Goal: Task Accomplishment & Management: Manage account settings

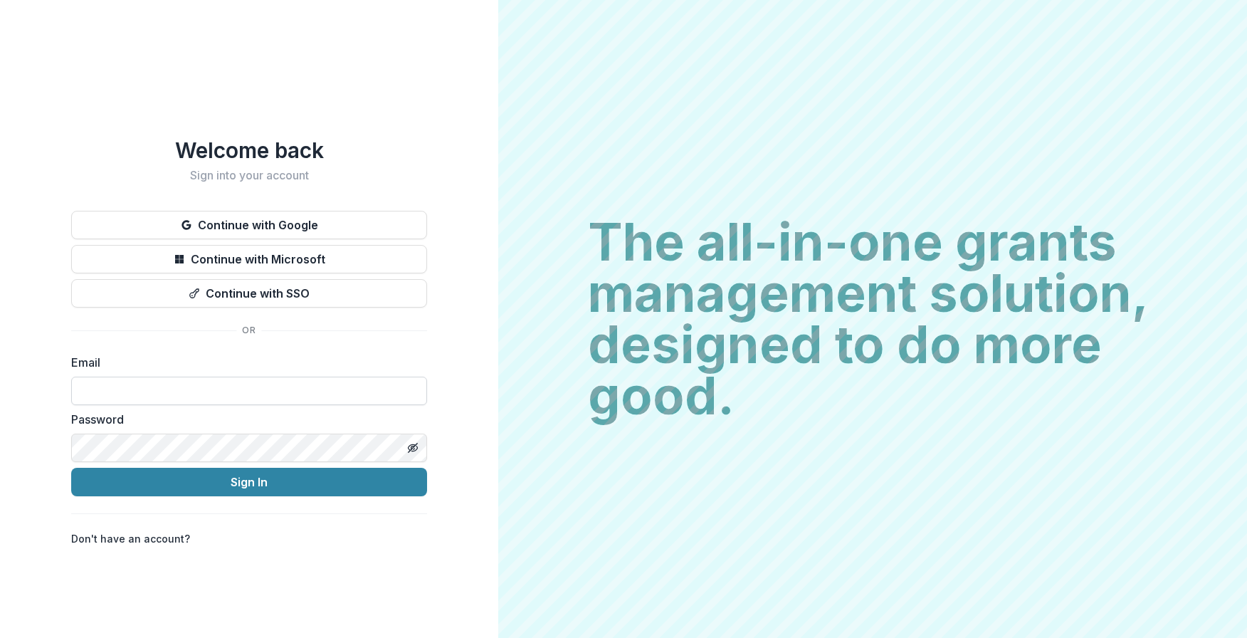
click at [233, 390] on input at bounding box center [249, 390] width 356 height 28
drag, startPoint x: 149, startPoint y: 384, endPoint x: 310, endPoint y: 384, distance: 160.8
click at [310, 384] on input "*********" at bounding box center [249, 390] width 356 height 28
type input "**********"
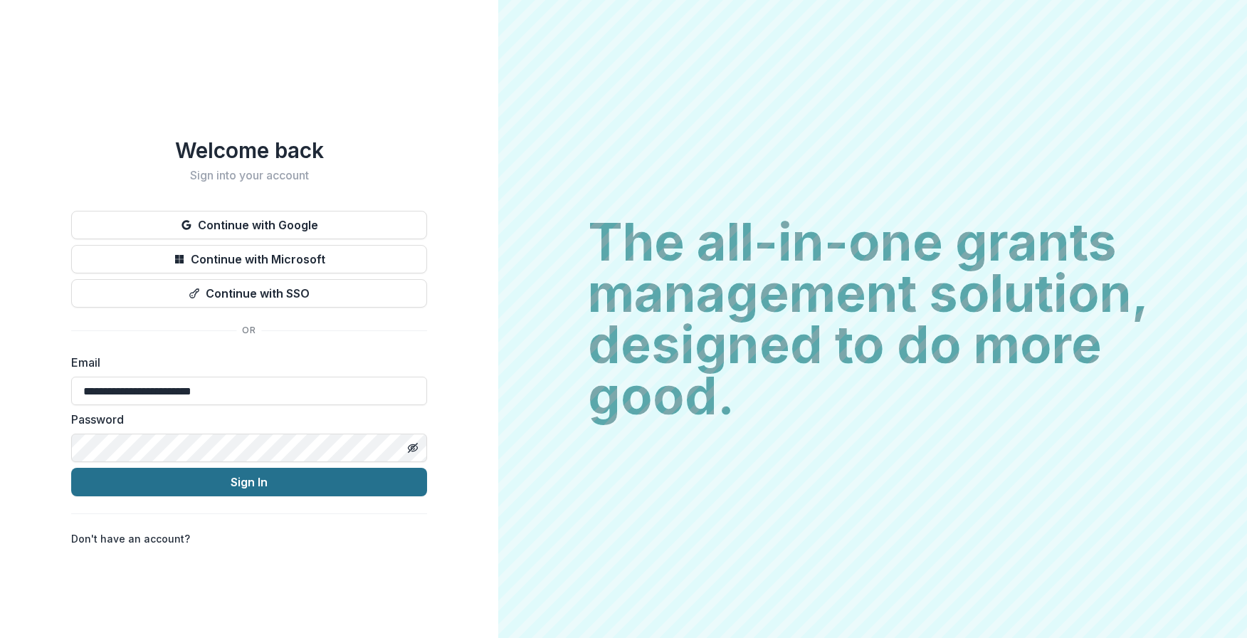
click at [230, 473] on button "Sign In" at bounding box center [249, 482] width 356 height 28
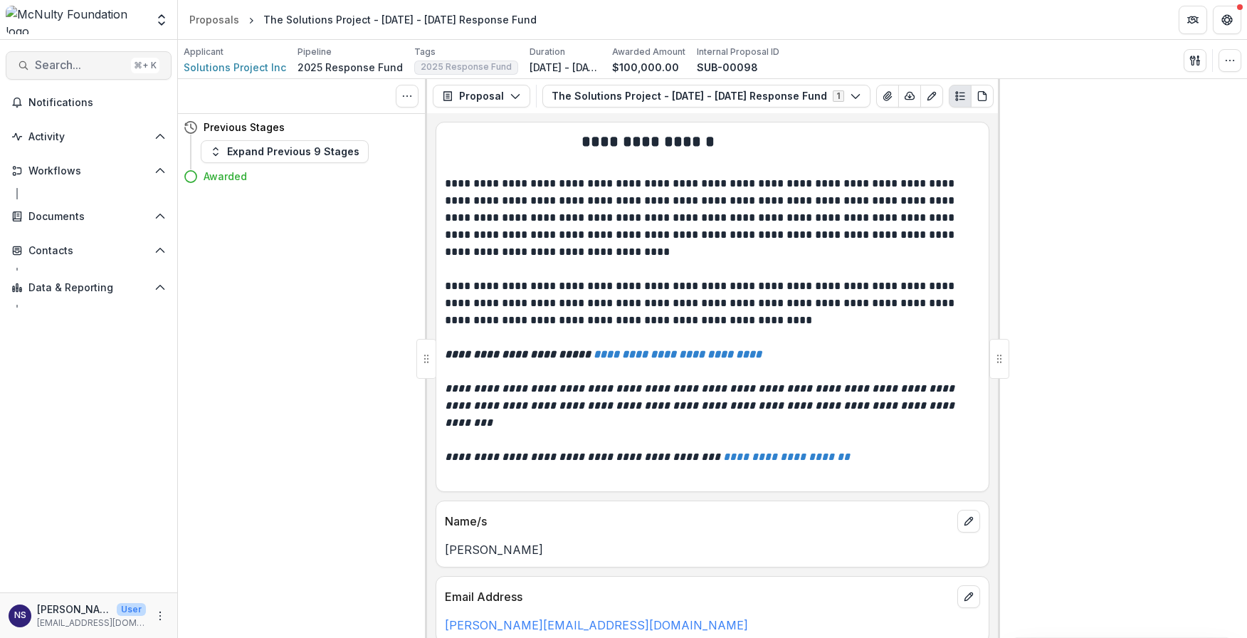
click at [82, 63] on span "Search..." at bounding box center [80, 65] width 90 height 14
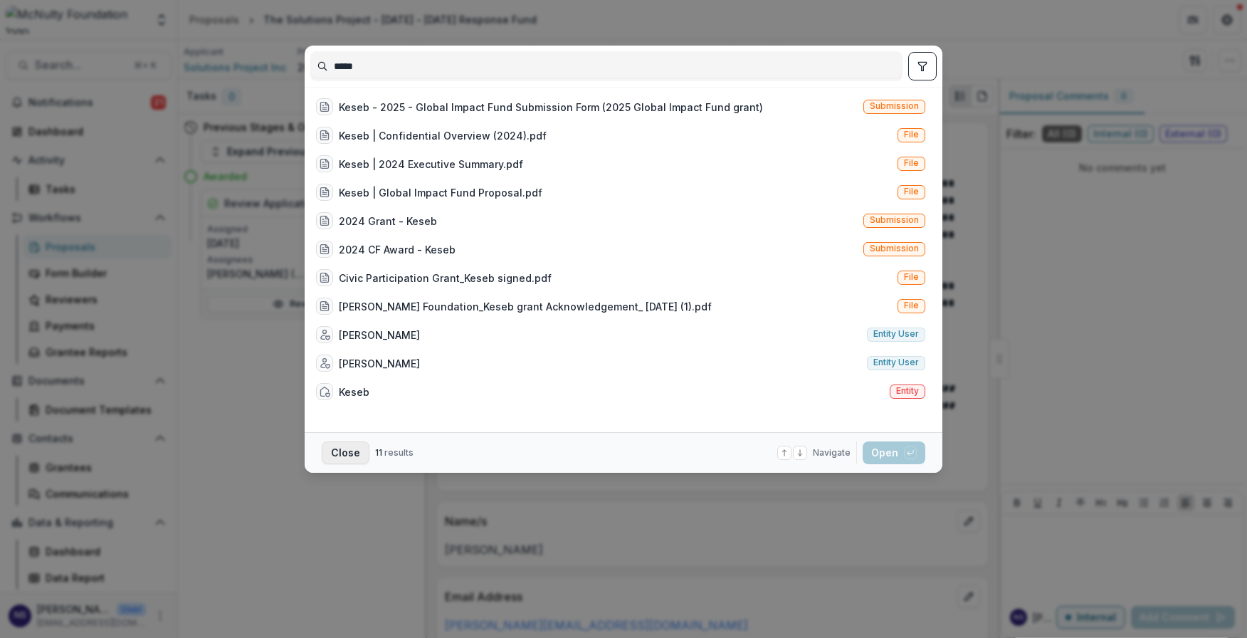
type input "*****"
click at [353, 455] on button "Close" at bounding box center [346, 452] width 48 height 23
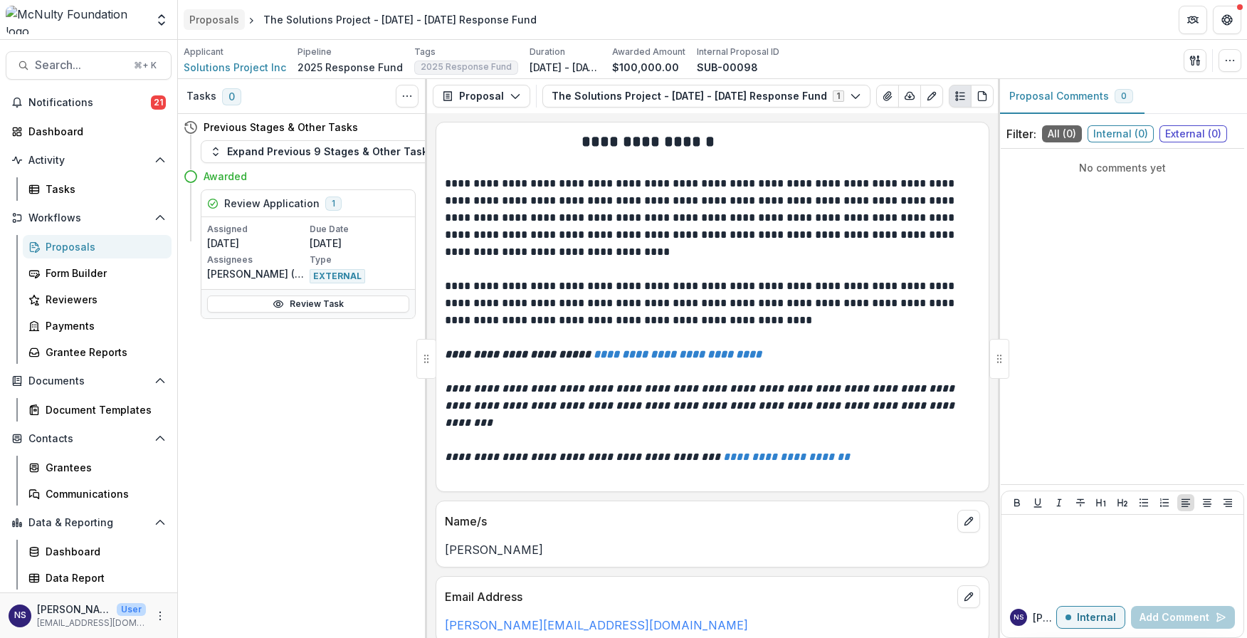
click at [233, 17] on div "Proposals" at bounding box center [214, 19] width 50 height 15
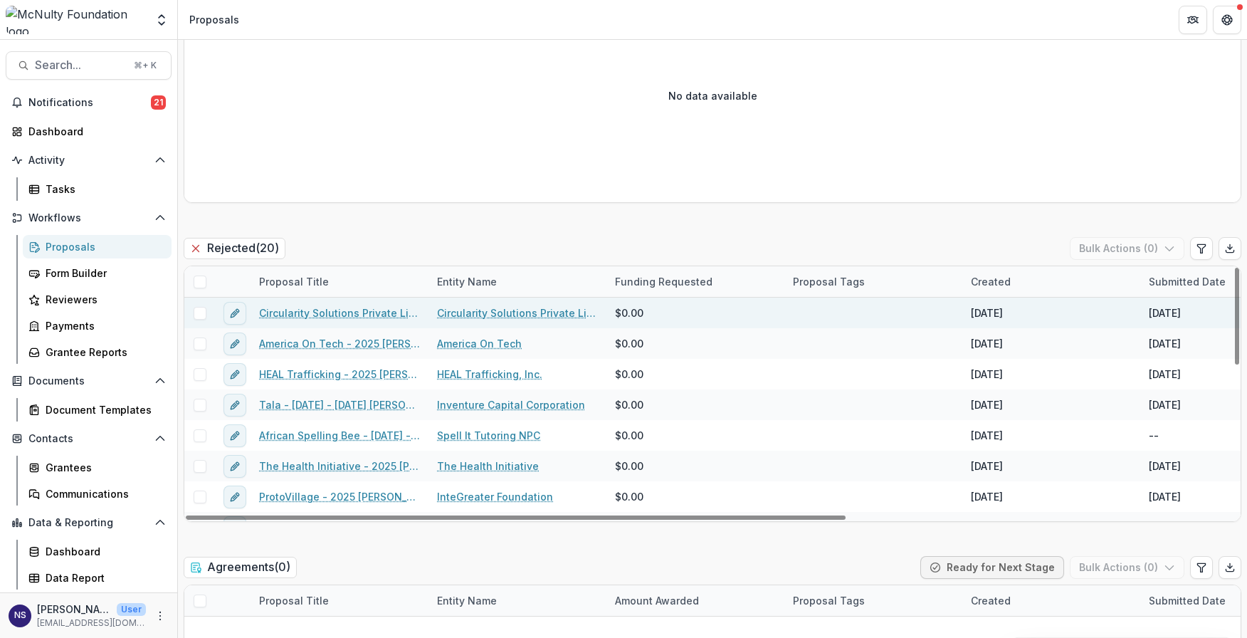
click at [320, 315] on link "Circularity Solutions Private Limited - [DATE] - [DATE] [PERSON_NAME] Prize App…" at bounding box center [339, 312] width 161 height 15
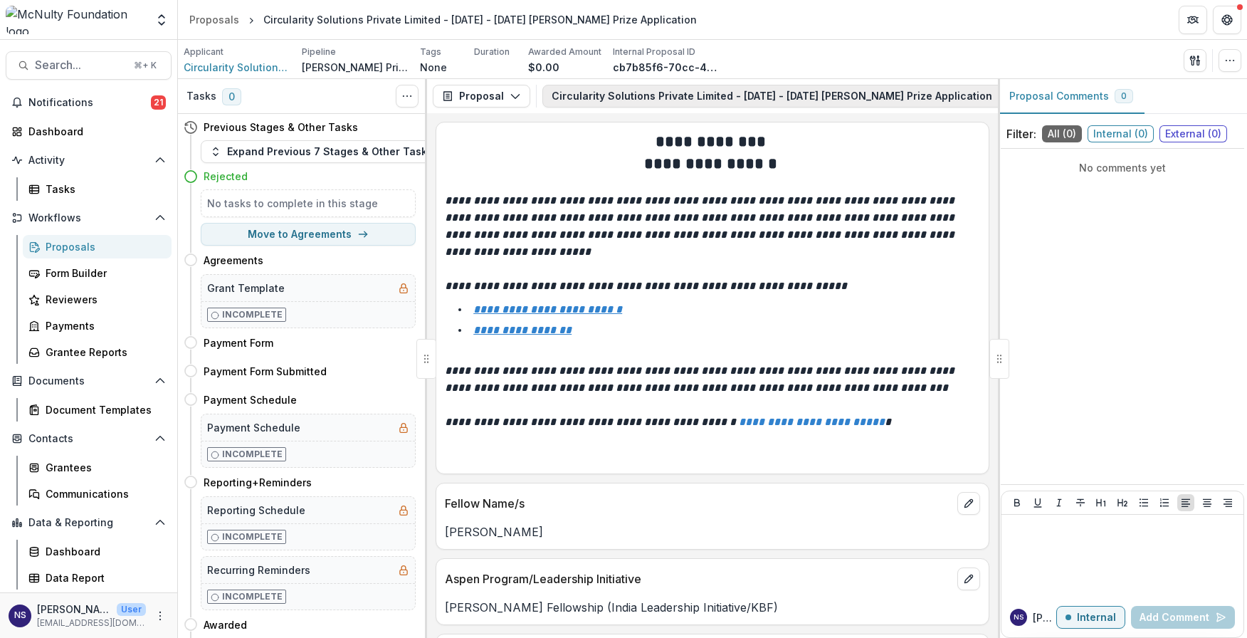
click at [690, 100] on button "Circularity Solutions Private Limited - [DATE] - [DATE] [PERSON_NAME] Prize App…" at bounding box center [788, 96] width 493 height 23
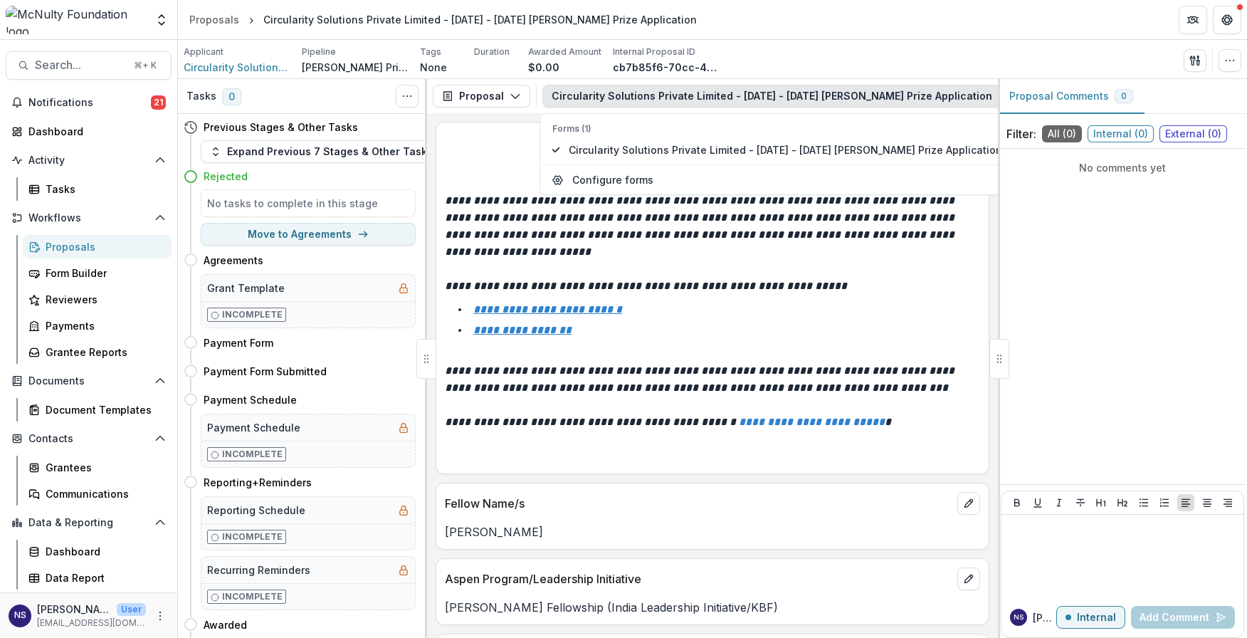
click at [690, 100] on button "Circularity Solutions Private Limited - [DATE] - [DATE] [PERSON_NAME] Prize App…" at bounding box center [788, 96] width 493 height 23
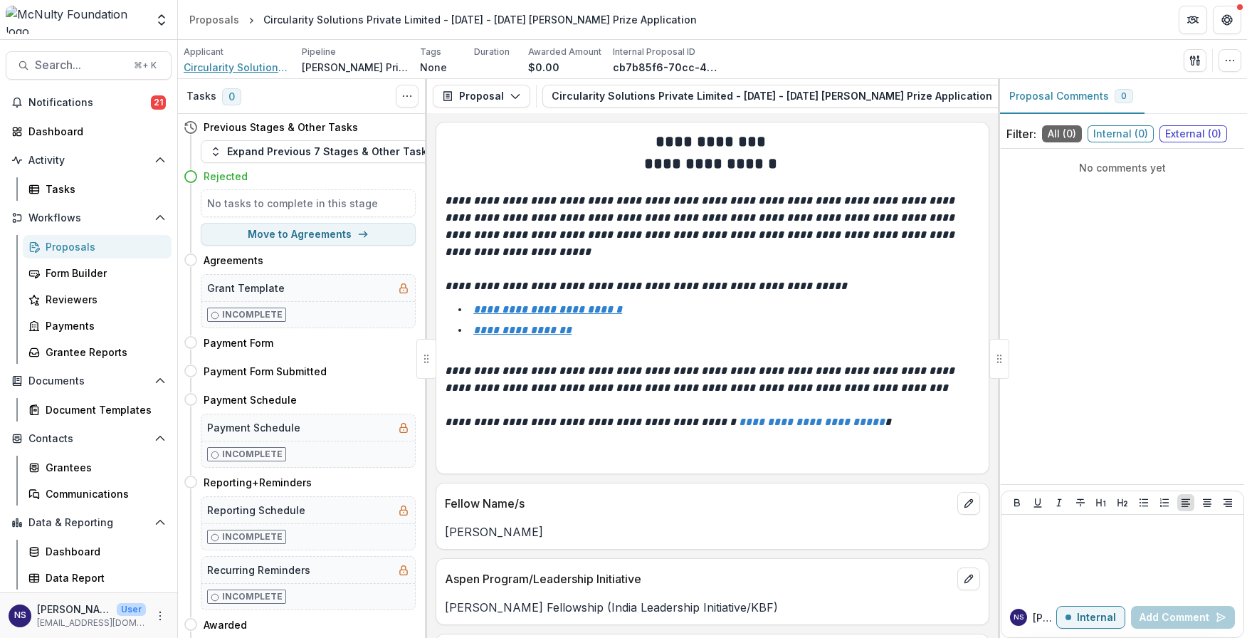
click at [231, 63] on span "Circularity Solutions Private Limited" at bounding box center [237, 67] width 107 height 15
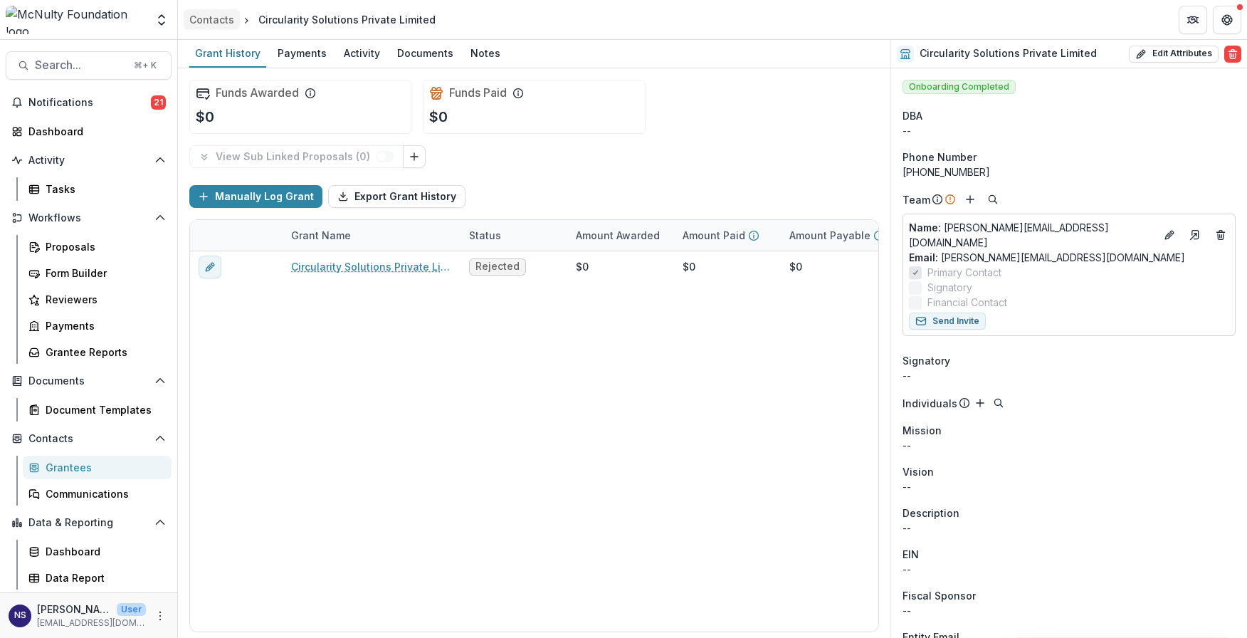
click at [229, 26] on div "Contacts" at bounding box center [211, 19] width 45 height 15
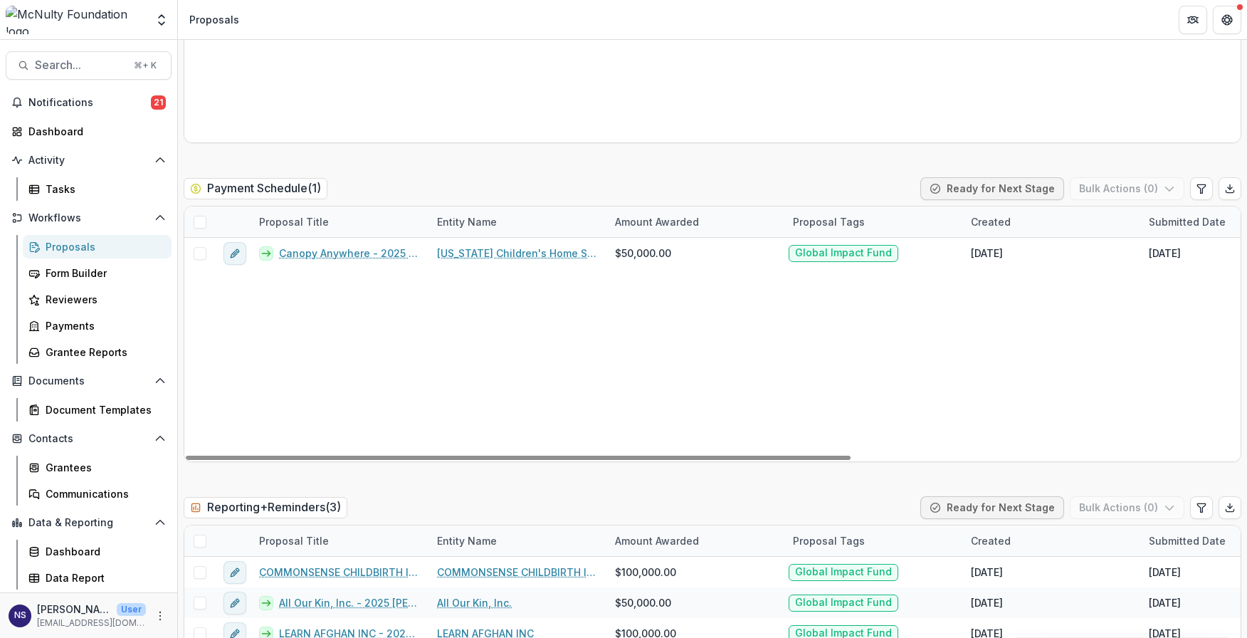
scroll to position [3610, 0]
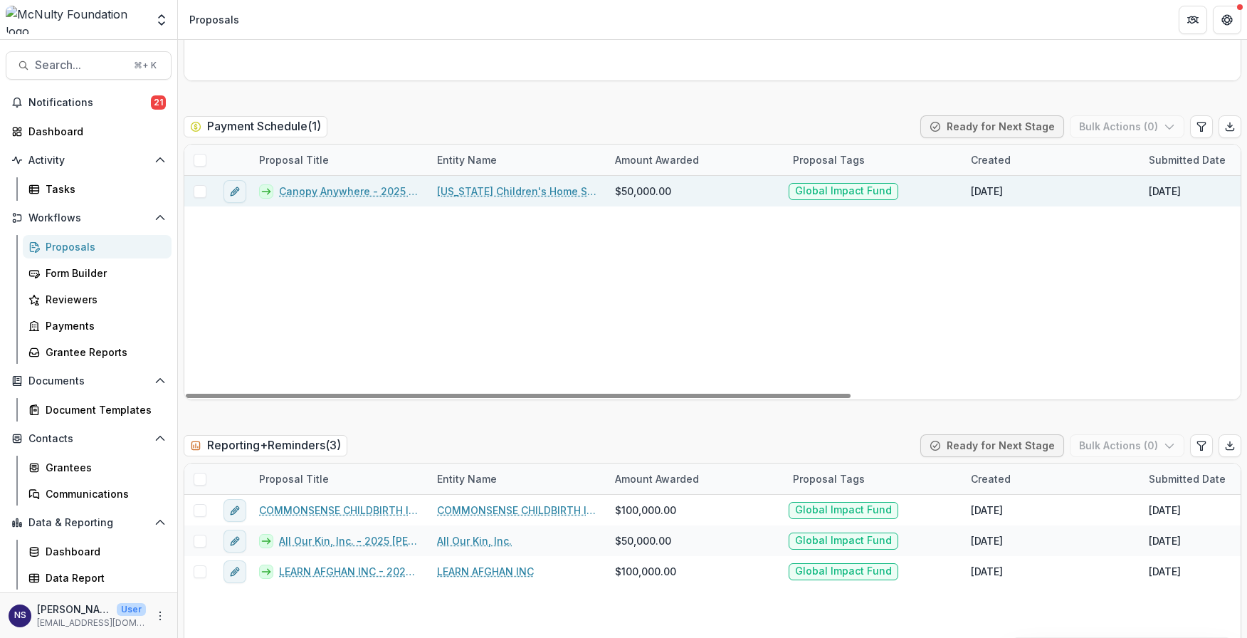
click at [330, 193] on link "Canopy Anywhere - 2025 [PERSON_NAME] Prize Application" at bounding box center [349, 191] width 141 height 15
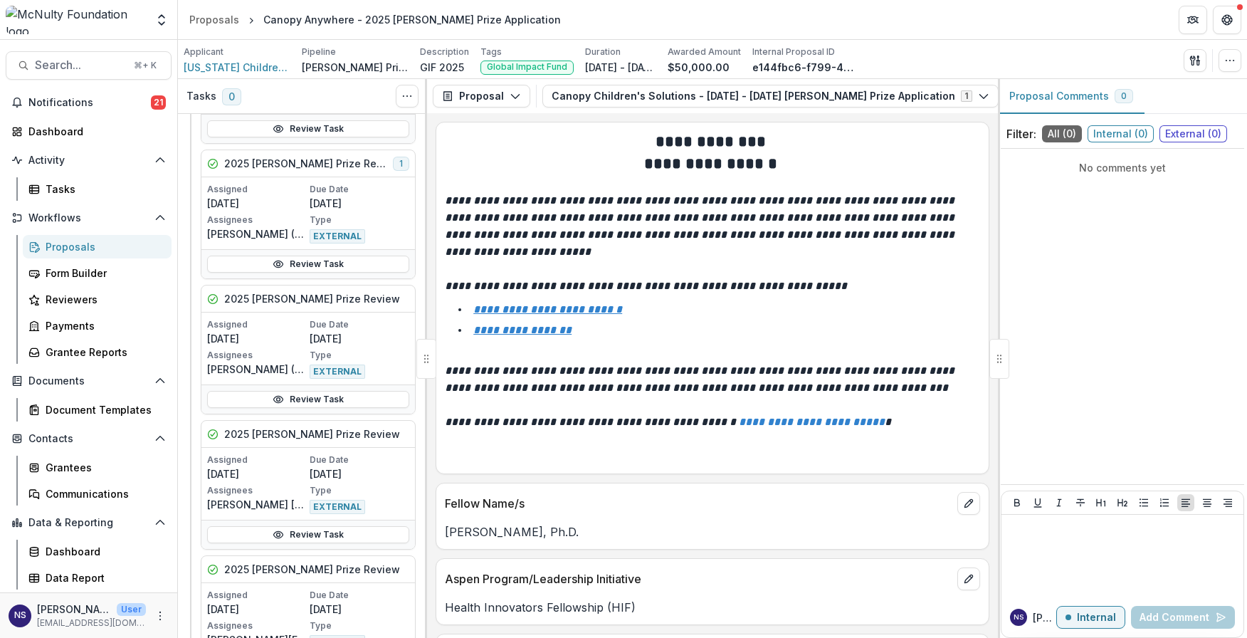
scroll to position [286, 0]
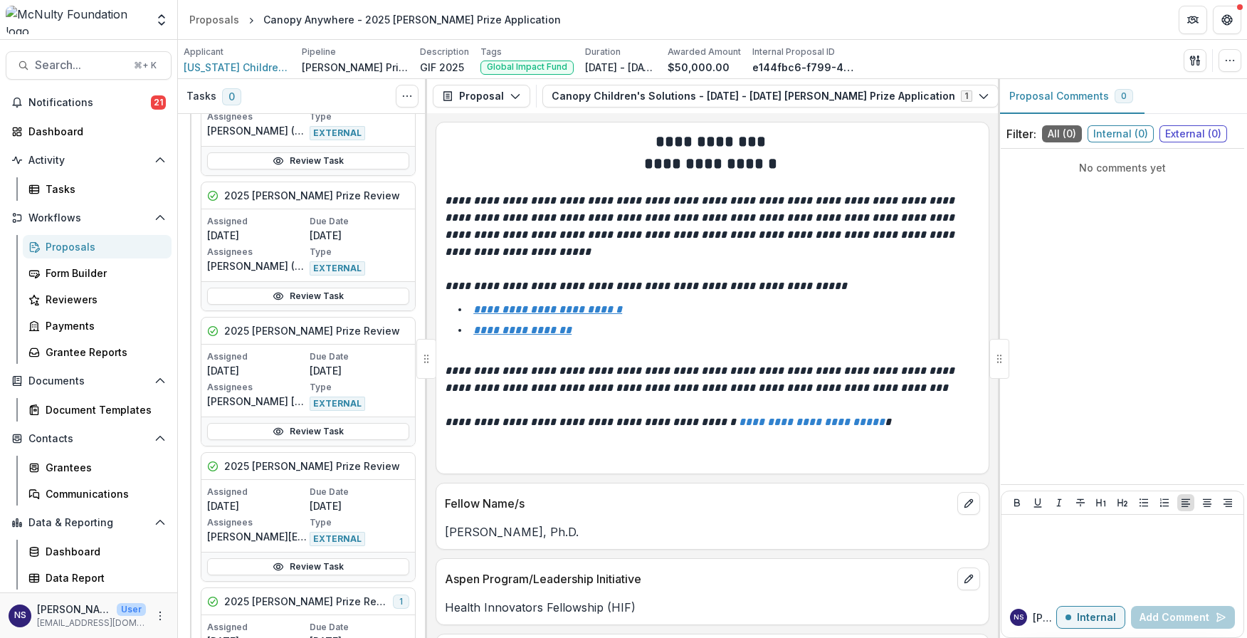
click at [306, 207] on div "2025 [PERSON_NAME] Prize Review" at bounding box center [308, 195] width 214 height 27
click at [283, 293] on icon at bounding box center [278, 295] width 11 height 11
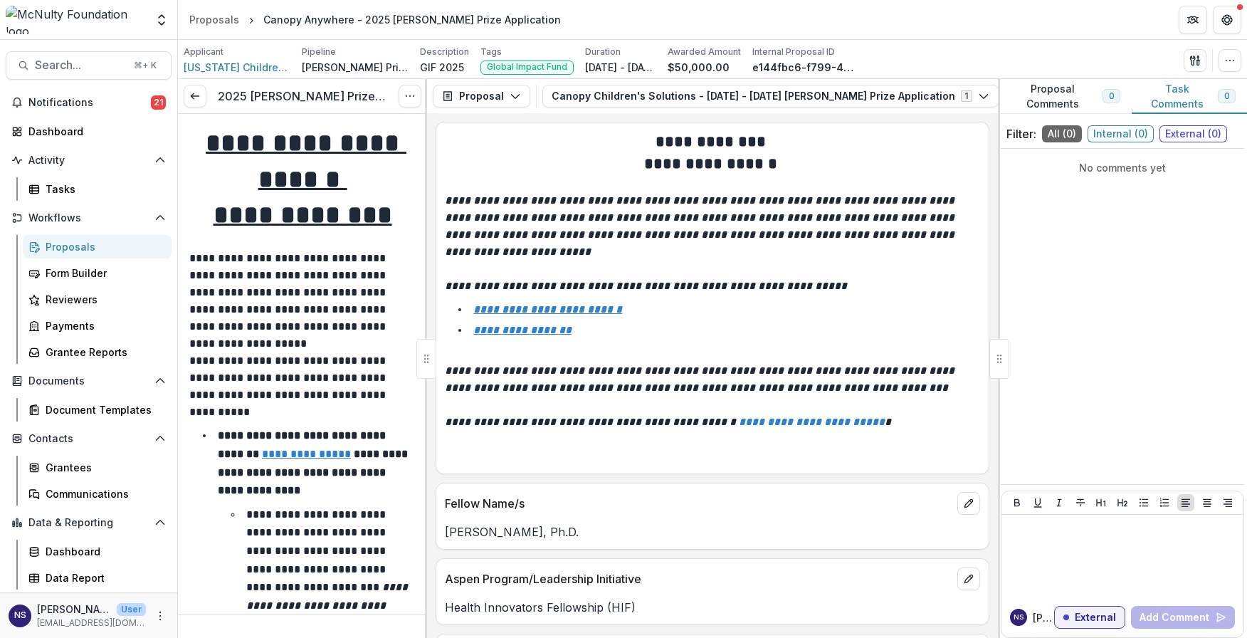
click at [452, 354] on p at bounding box center [712, 353] width 535 height 17
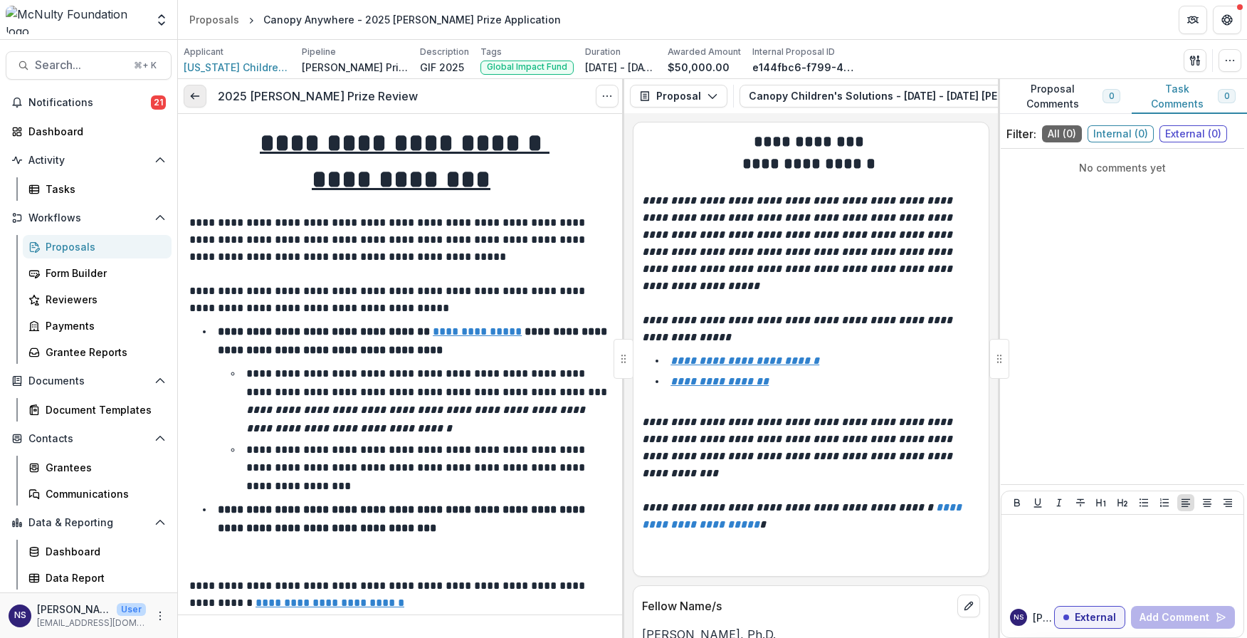
click at [194, 100] on icon at bounding box center [194, 95] width 11 height 11
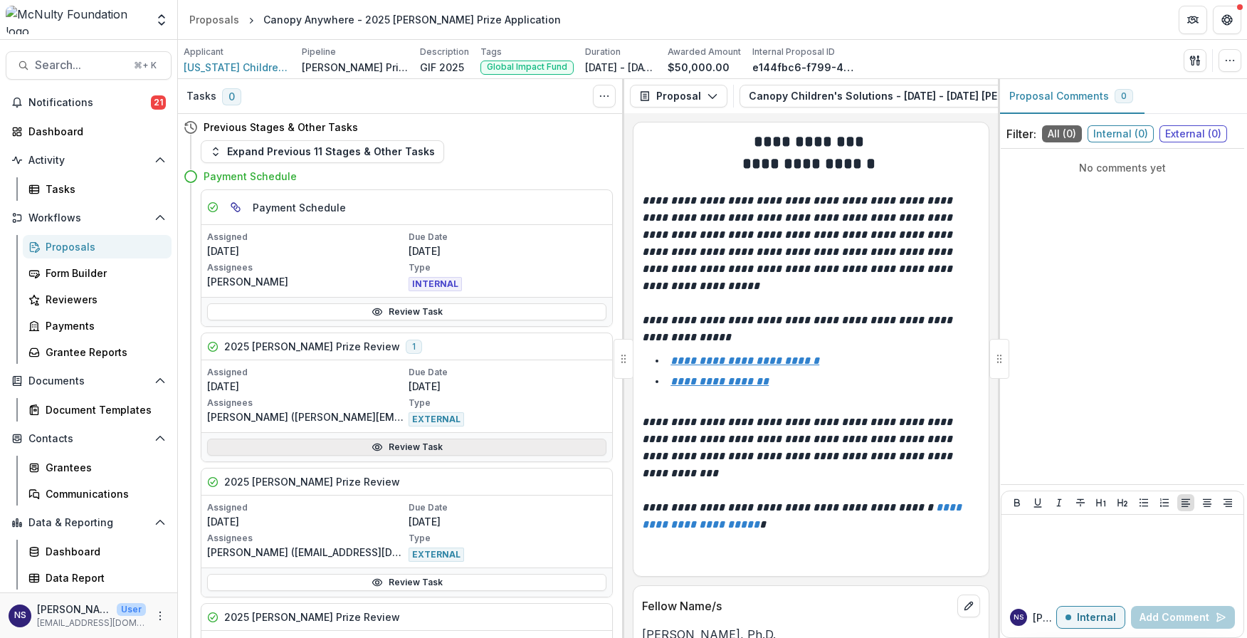
click at [475, 439] on link "Review Task" at bounding box center [406, 446] width 399 height 17
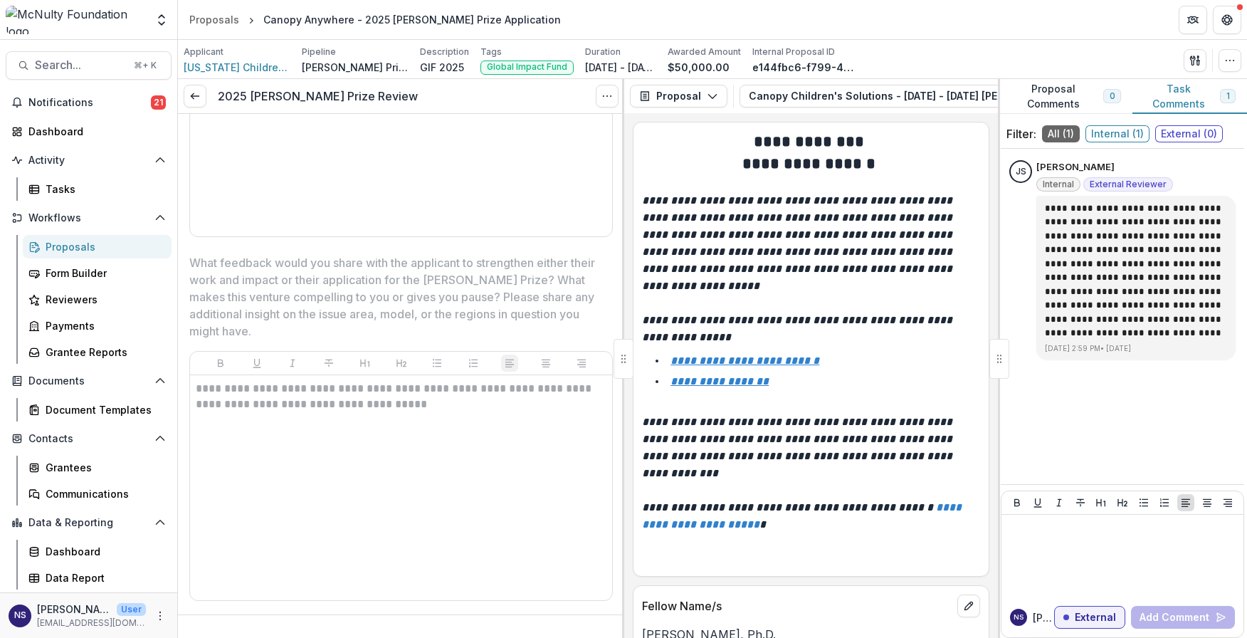
scroll to position [3696, 0]
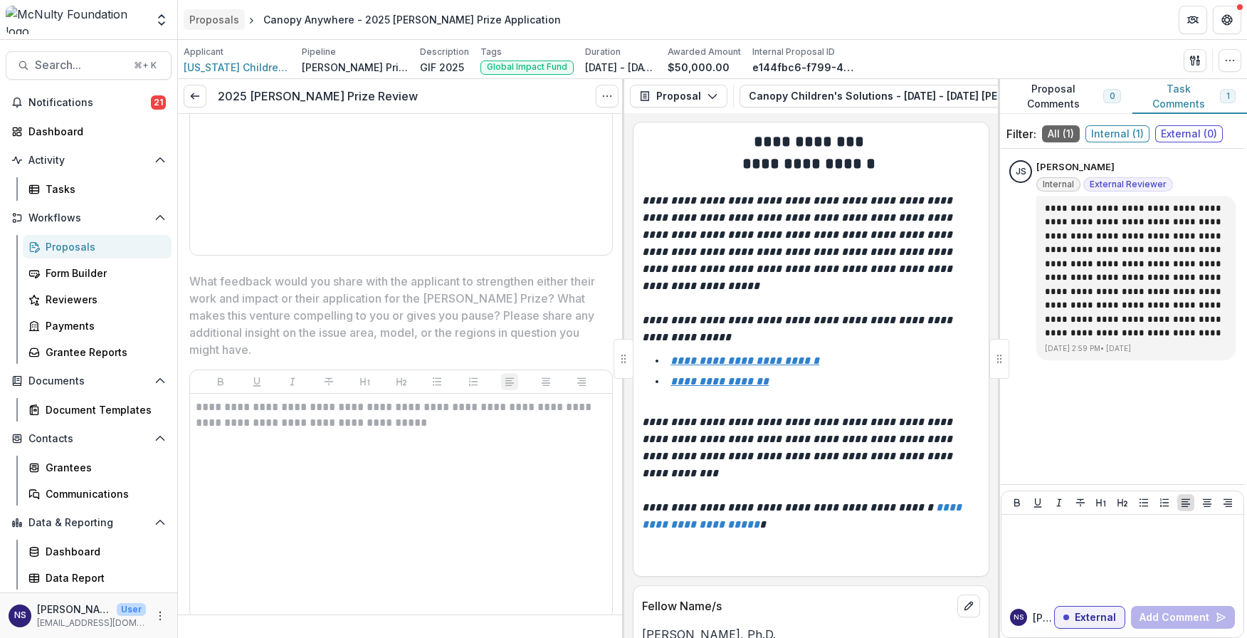
click at [223, 23] on div "Proposals" at bounding box center [214, 19] width 50 height 15
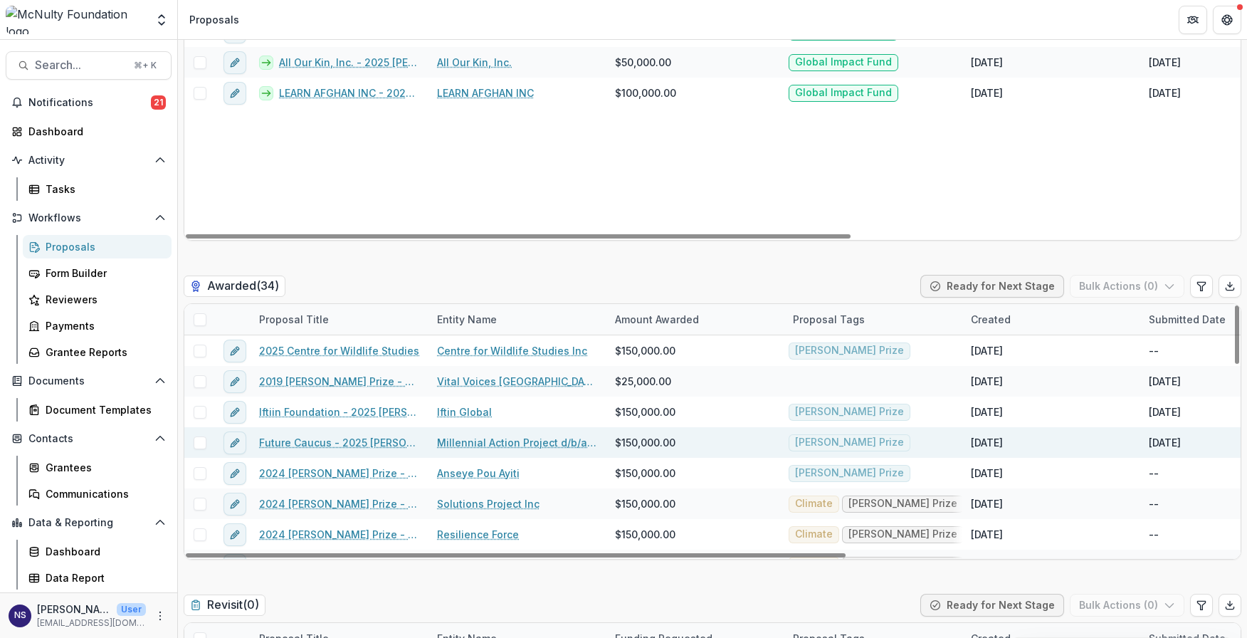
scroll to position [4048, 0]
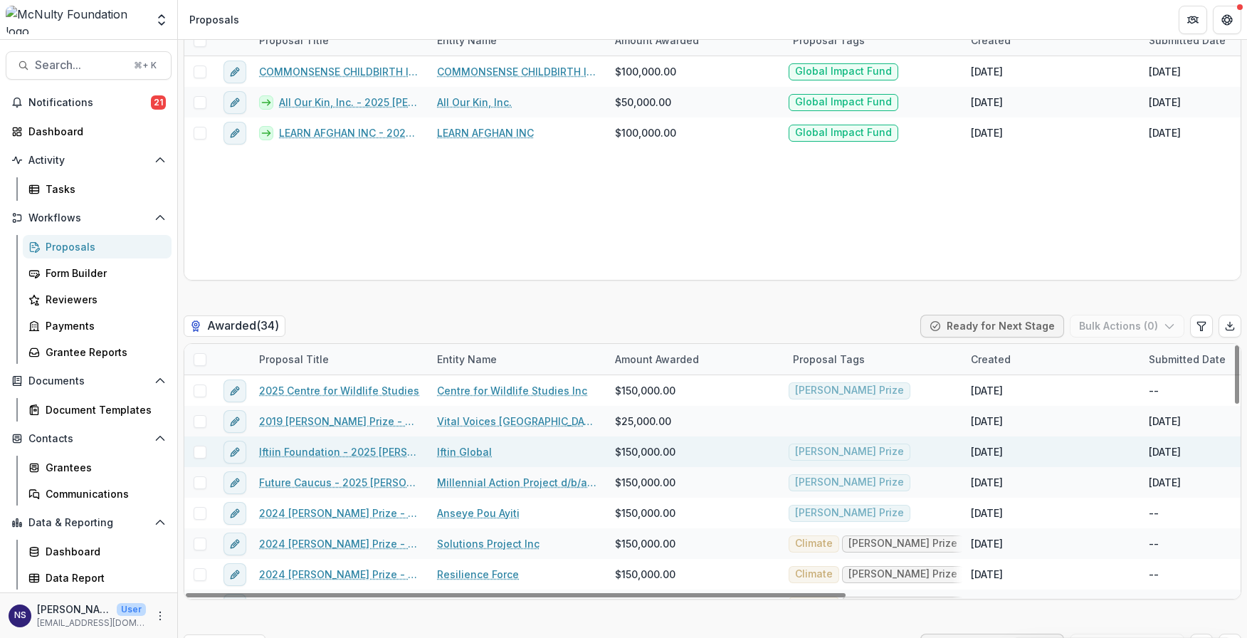
click at [327, 446] on link "Iftiin Foundation - 2025 [PERSON_NAME] Prize Application" at bounding box center [339, 451] width 161 height 15
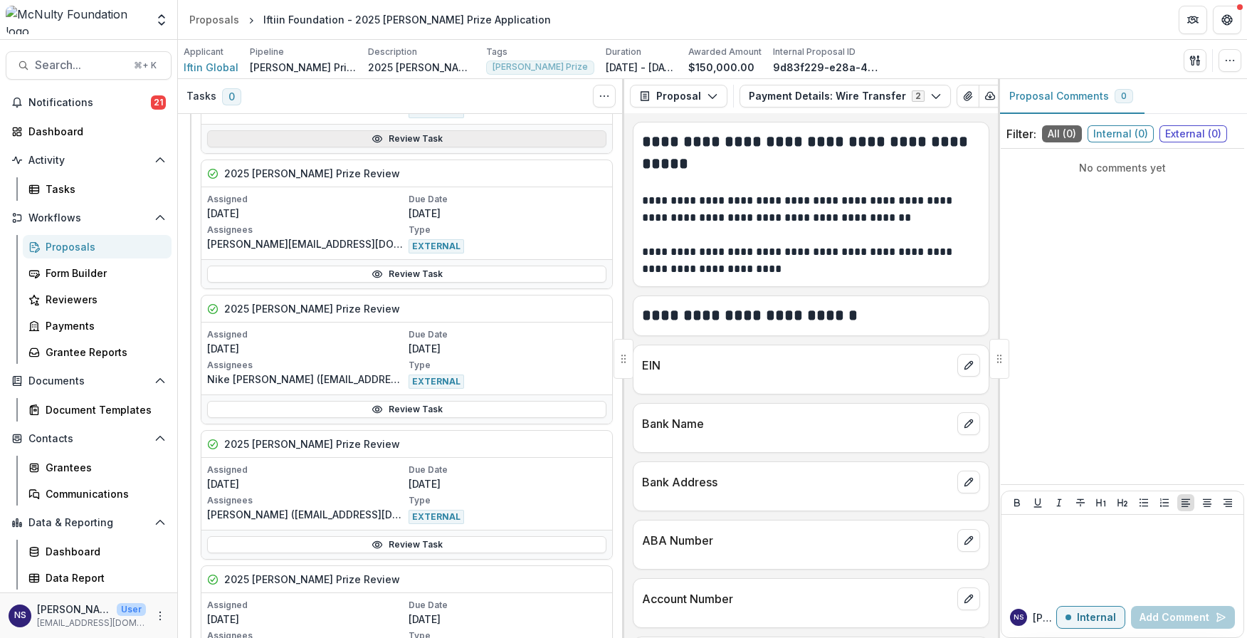
scroll to position [310, 0]
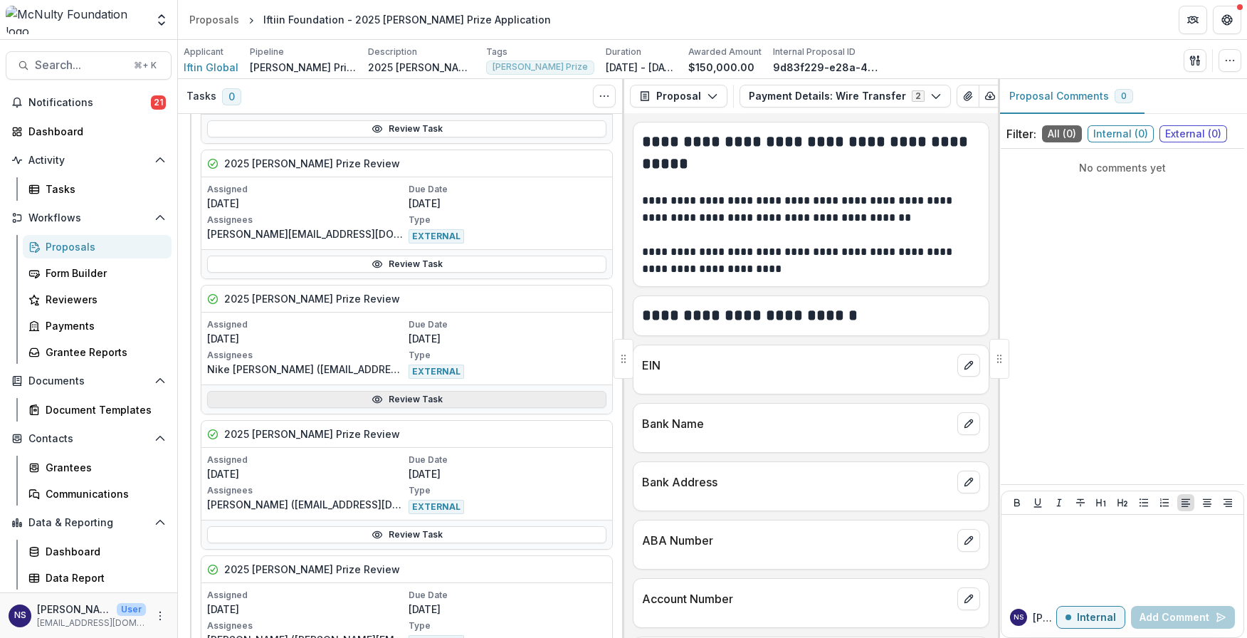
click at [349, 396] on link "Review Task" at bounding box center [406, 399] width 399 height 17
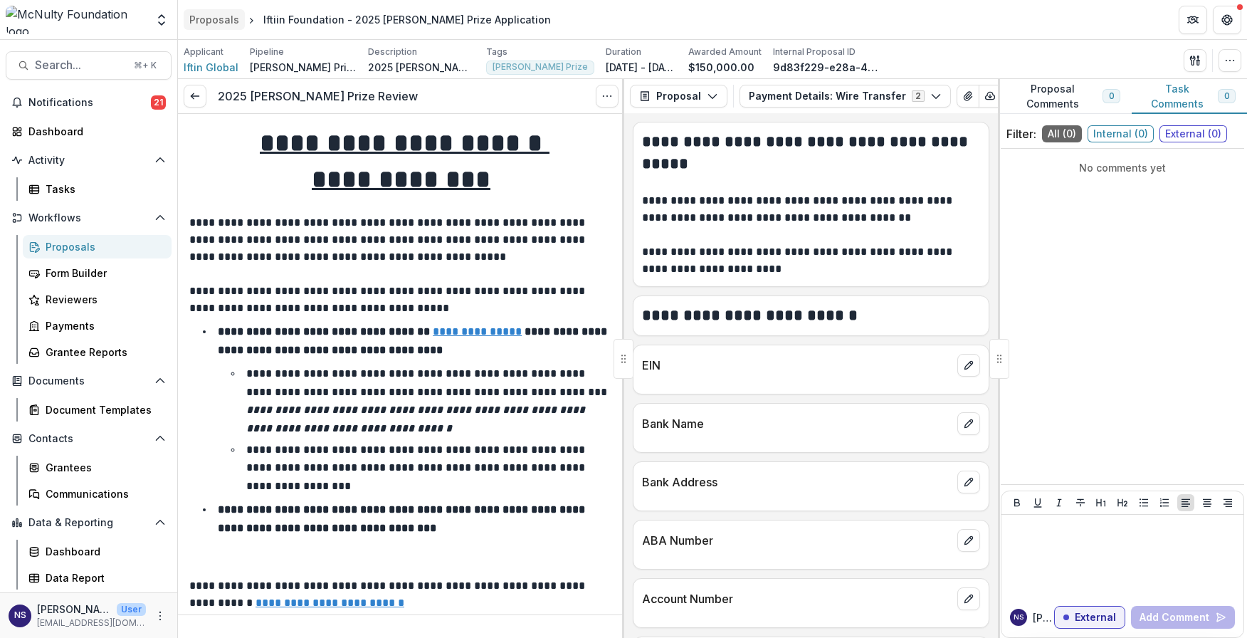
click at [233, 17] on div "Proposals" at bounding box center [214, 19] width 50 height 15
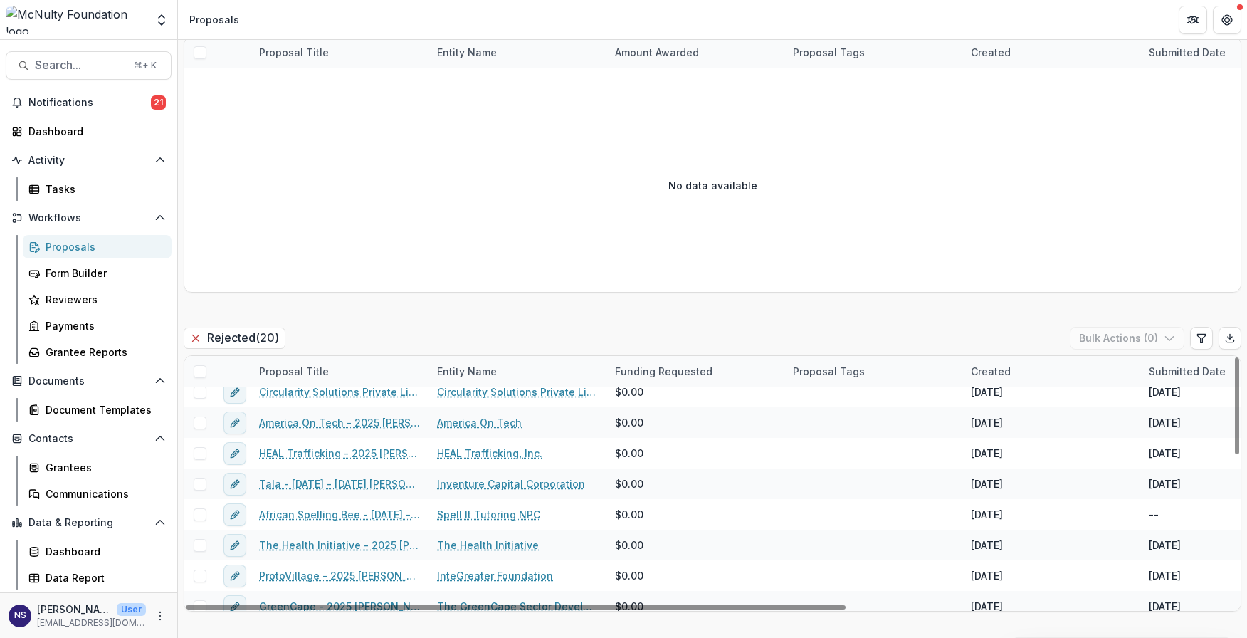
scroll to position [13, 0]
click at [86, 293] on div "Reviewers" at bounding box center [103, 299] width 115 height 15
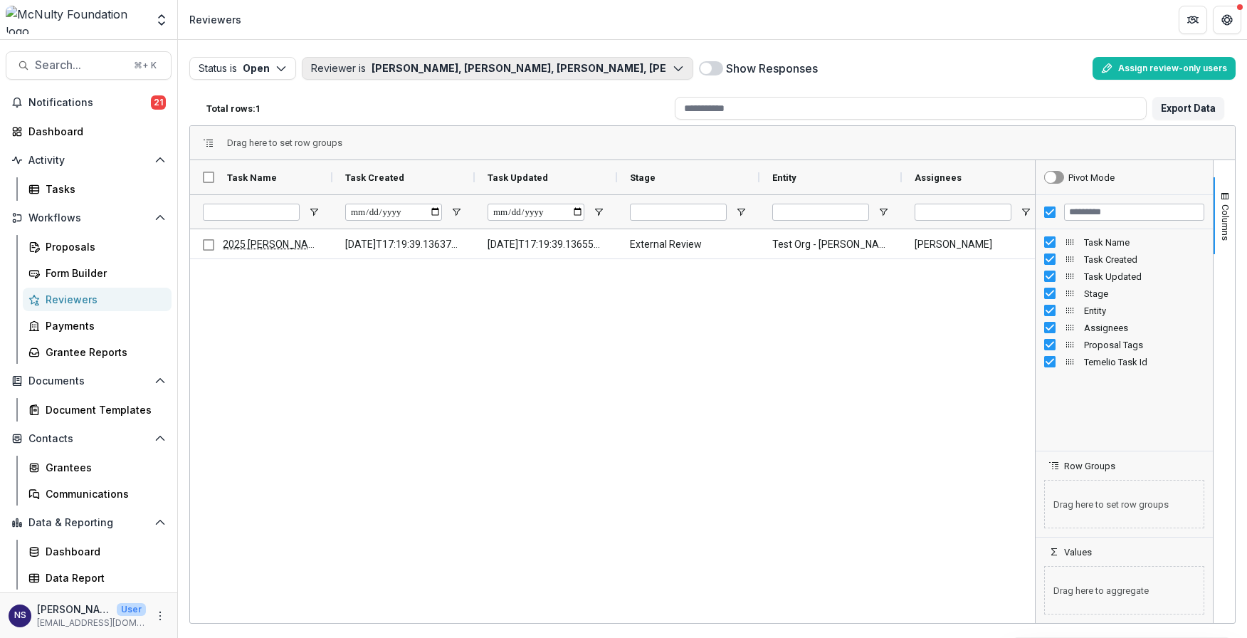
click at [601, 68] on button "Reviewer is [PERSON_NAME], [PERSON_NAME], [PERSON_NAME], [PERSON_NAME], [PERSON…" at bounding box center [497, 68] width 391 height 23
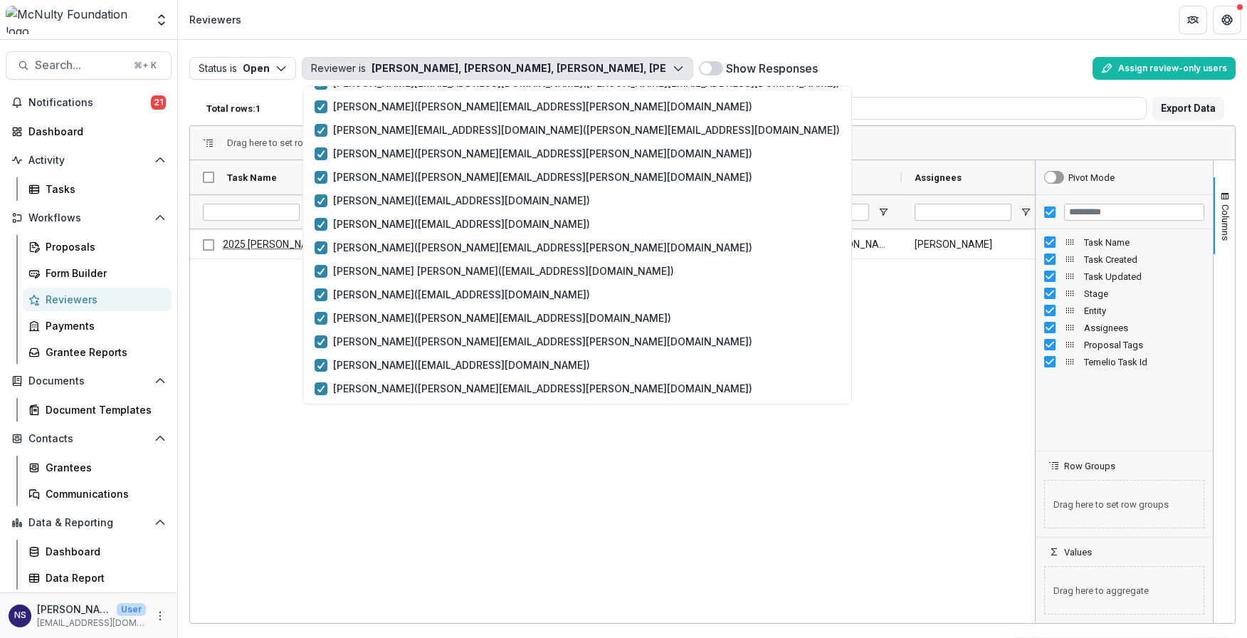
scroll to position [510, 0]
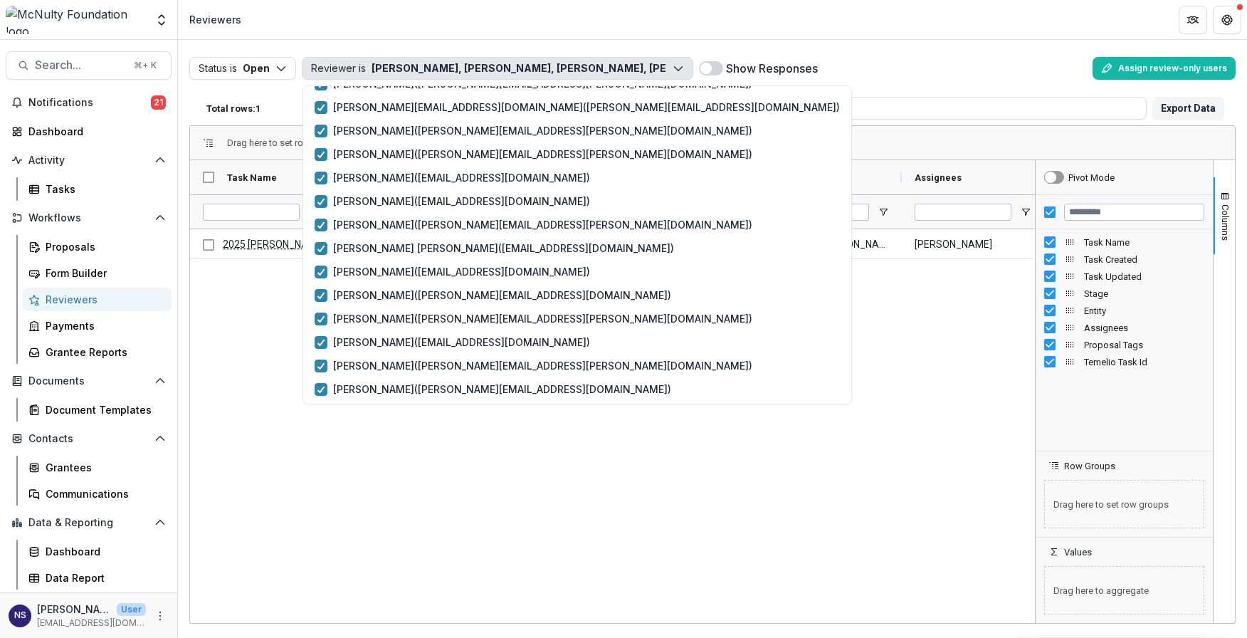
click at [635, 24] on header "Reviewers" at bounding box center [712, 19] width 1069 height 39
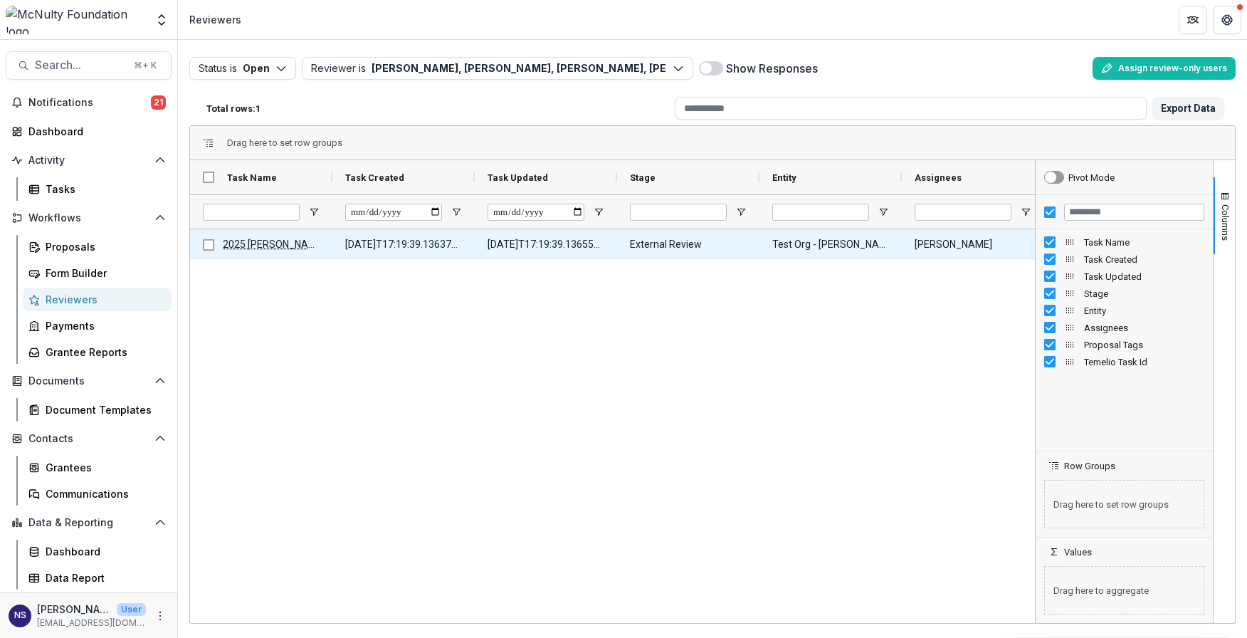
click at [671, 246] on Stage-3 "External Review" at bounding box center [688, 244] width 117 height 29
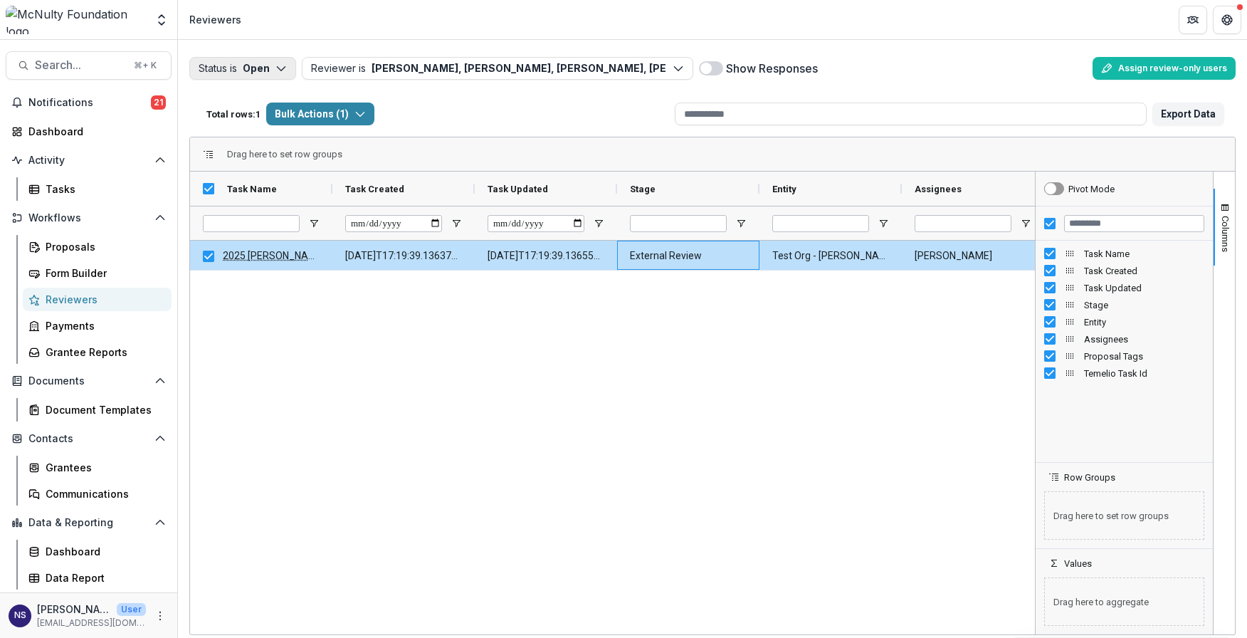
click at [270, 65] on button "Status is Open" at bounding box center [242, 68] width 107 height 23
click at [257, 126] on p "Completed" at bounding box center [264, 124] width 54 height 15
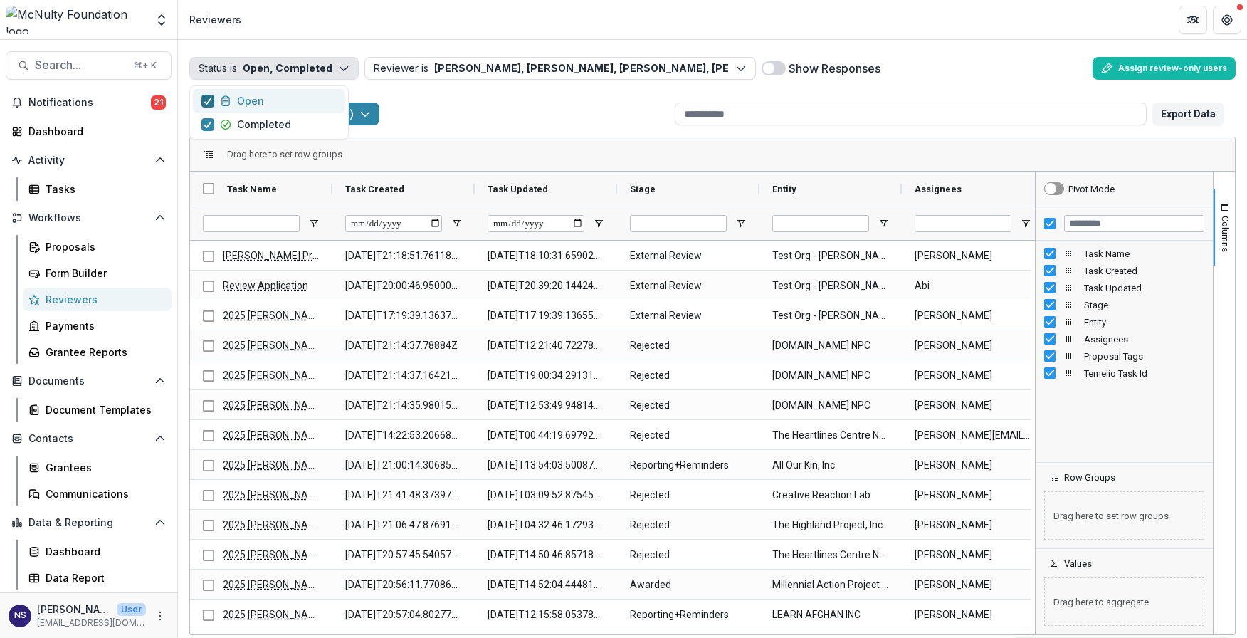
click at [211, 102] on icon "button" at bounding box center [208, 101] width 9 height 7
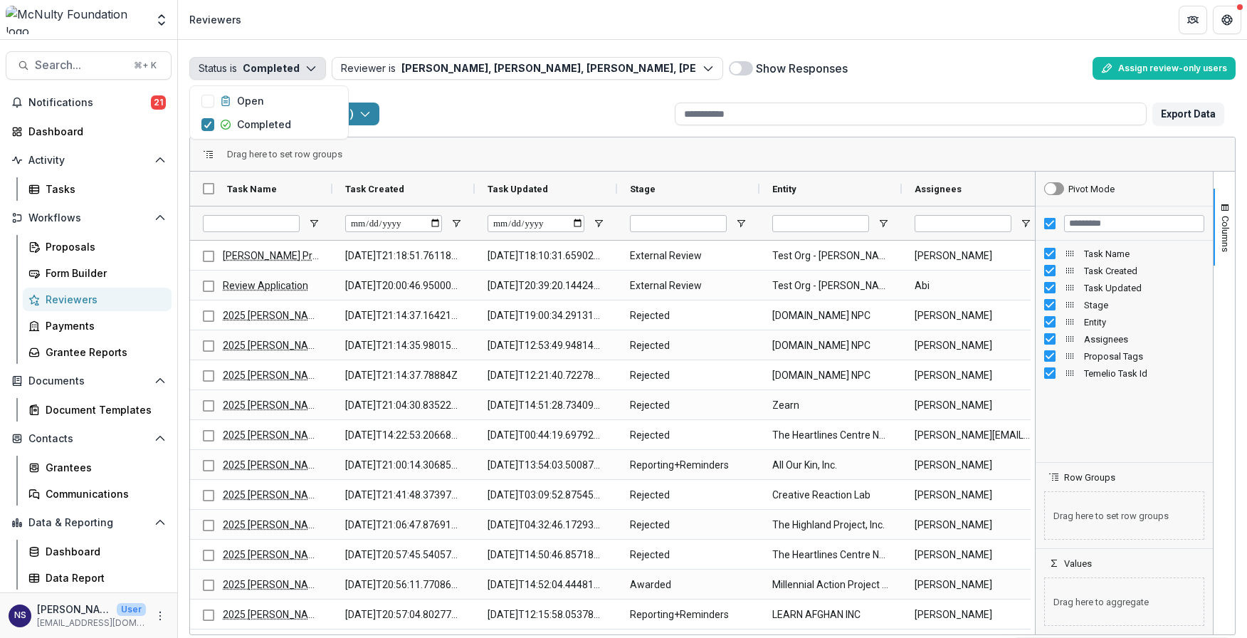
click at [502, 106] on div "Total rows: 82 Bulk Actions ( 1 ) Bulk Assign Reviewers ( 1 ) Bulk Download ( 1…" at bounding box center [435, 114] width 468 height 34
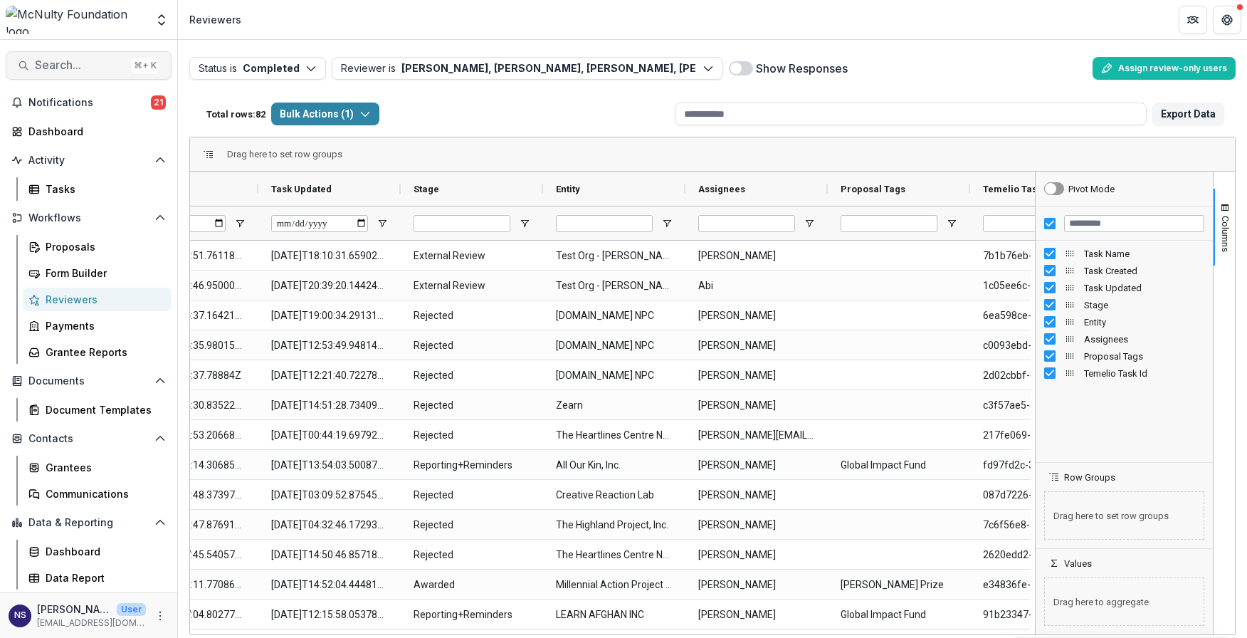
click at [63, 60] on span "Search..." at bounding box center [80, 65] width 90 height 14
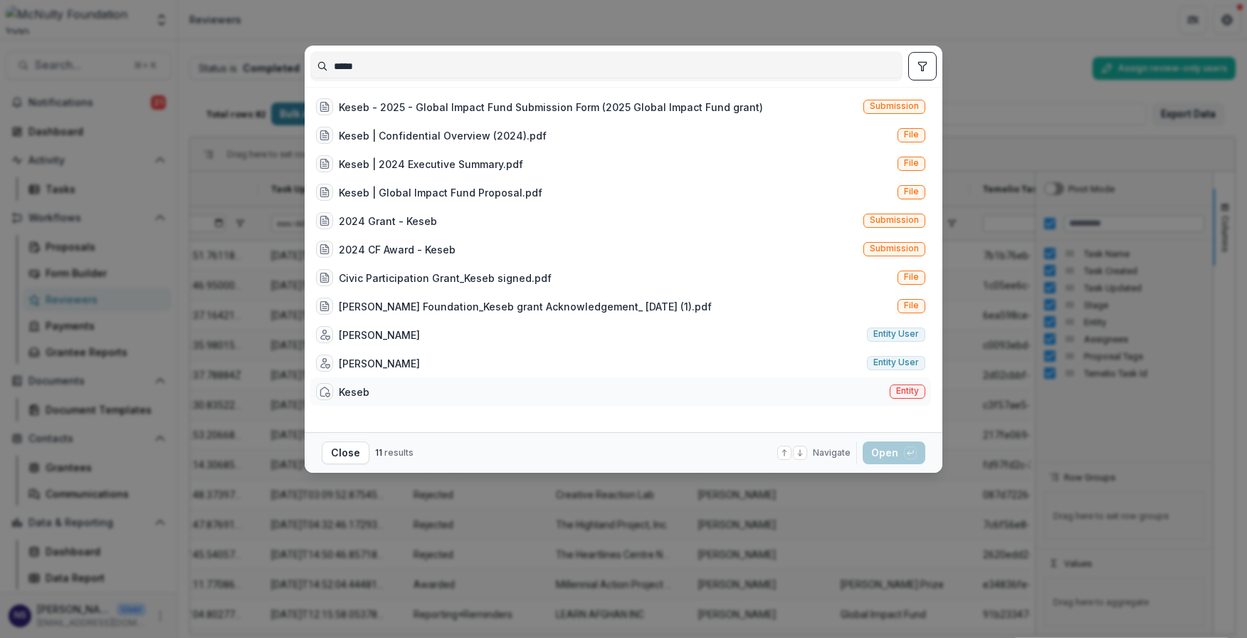
type input "*****"
click at [360, 388] on div "Keseb" at bounding box center [354, 391] width 31 height 15
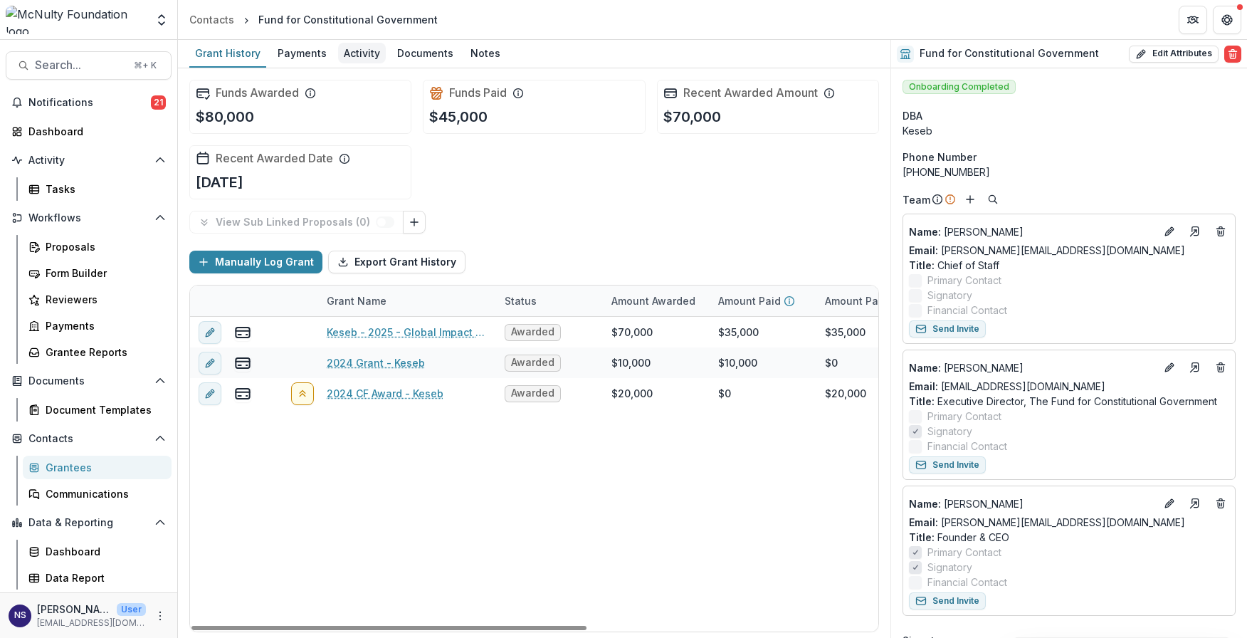
click at [352, 54] on div "Activity" at bounding box center [362, 53] width 48 height 21
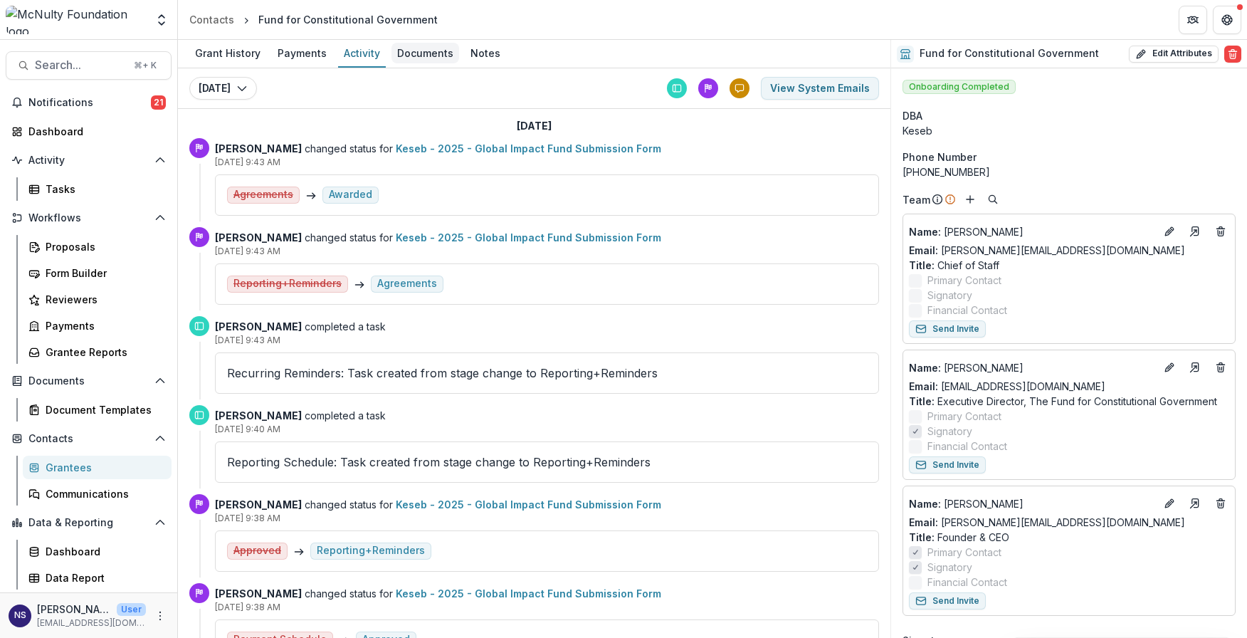
click at [448, 43] on div "Documents" at bounding box center [425, 53] width 68 height 21
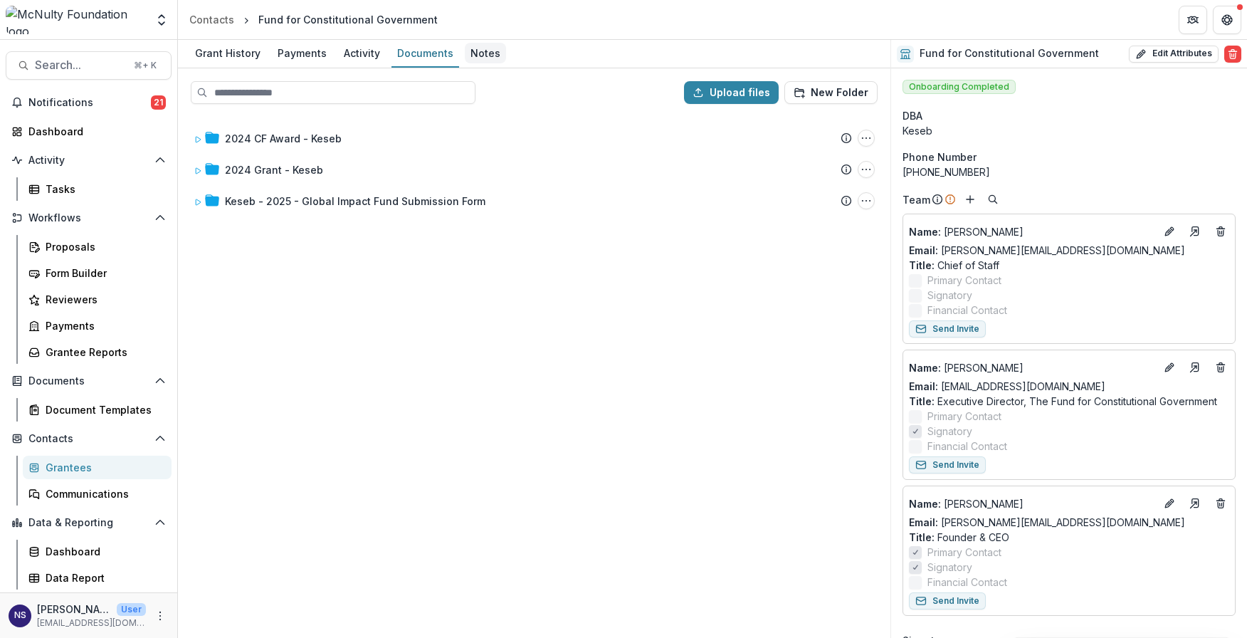
click at [481, 51] on div "Notes" at bounding box center [485, 53] width 41 height 21
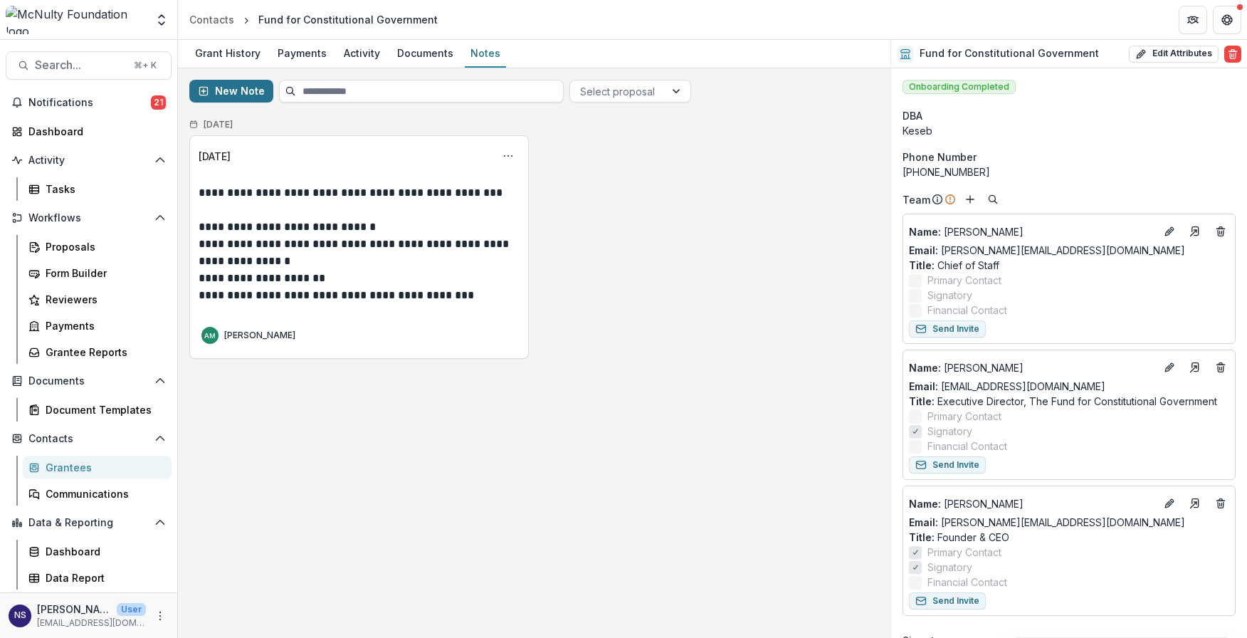
click at [236, 95] on button "New Note" at bounding box center [231, 91] width 84 height 23
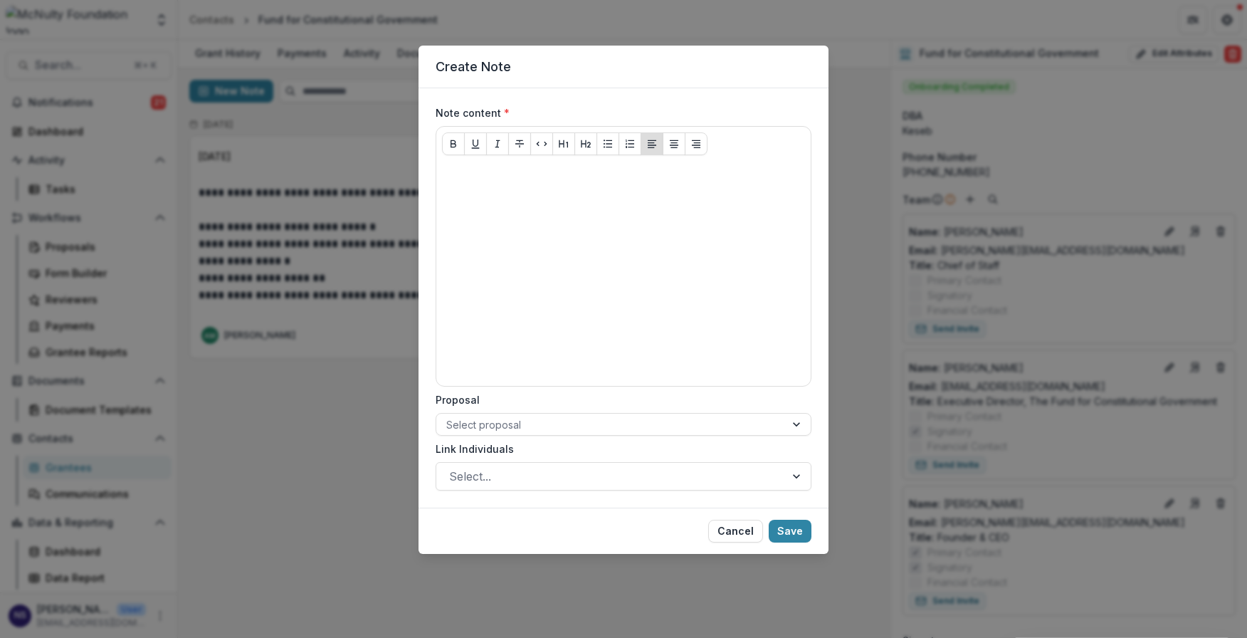
click at [553, 436] on div "Note content * Proposal Select proposal Link Individuals Select..." at bounding box center [624, 297] width 376 height 385
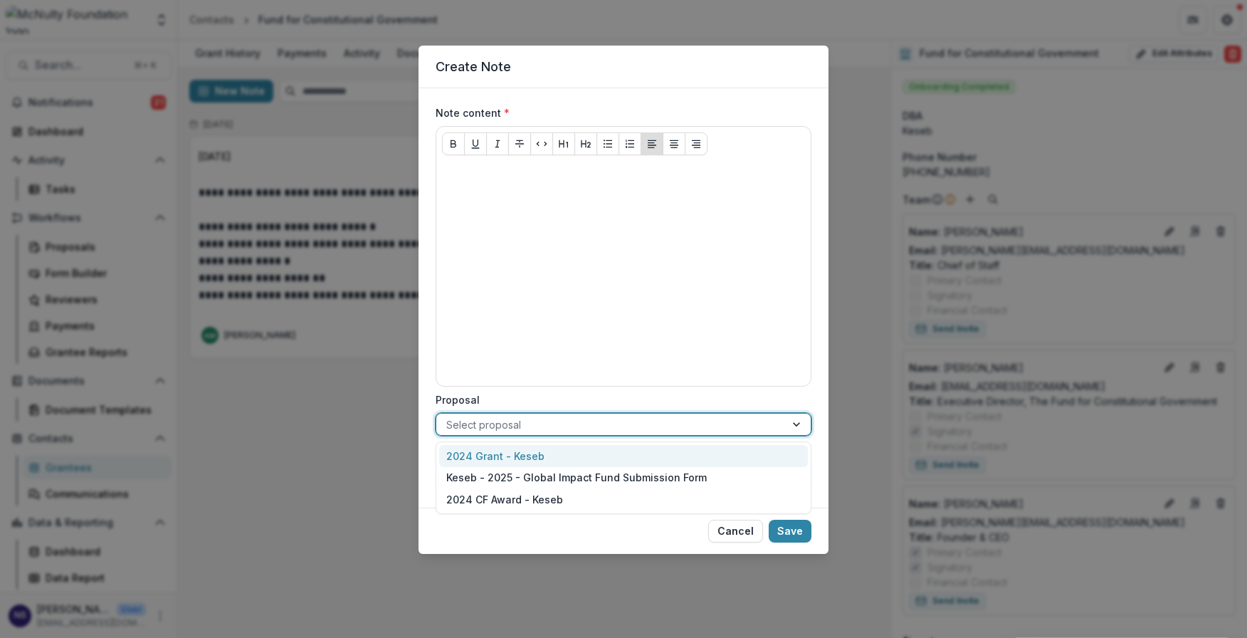
click at [555, 420] on div at bounding box center [610, 425] width 329 height 18
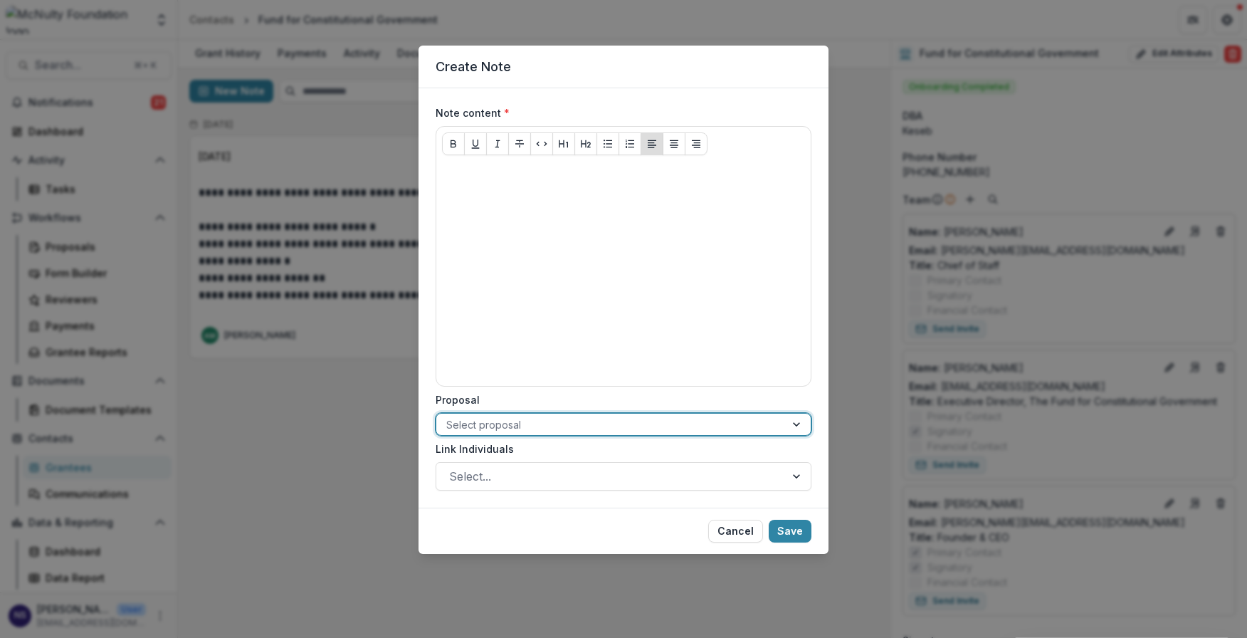
click at [555, 420] on div at bounding box center [610, 425] width 329 height 18
click at [354, 412] on div "Create Note Note content * Proposal Select proposal Link Individuals Select... …" at bounding box center [623, 319] width 1247 height 638
